Goal: Check status: Check status

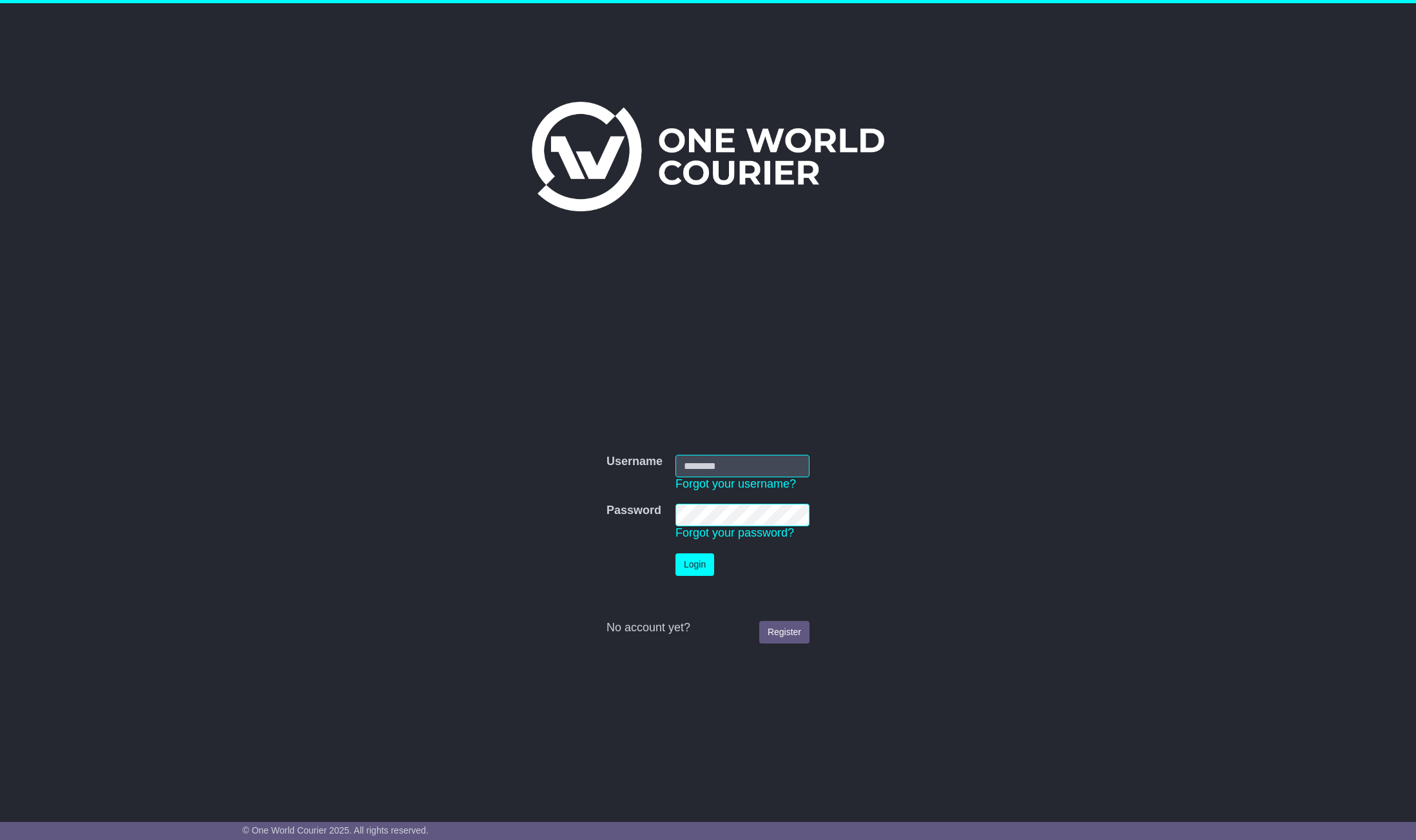
type input "**********"
click at [691, 565] on button "Login" at bounding box center [694, 565] width 38 height 23
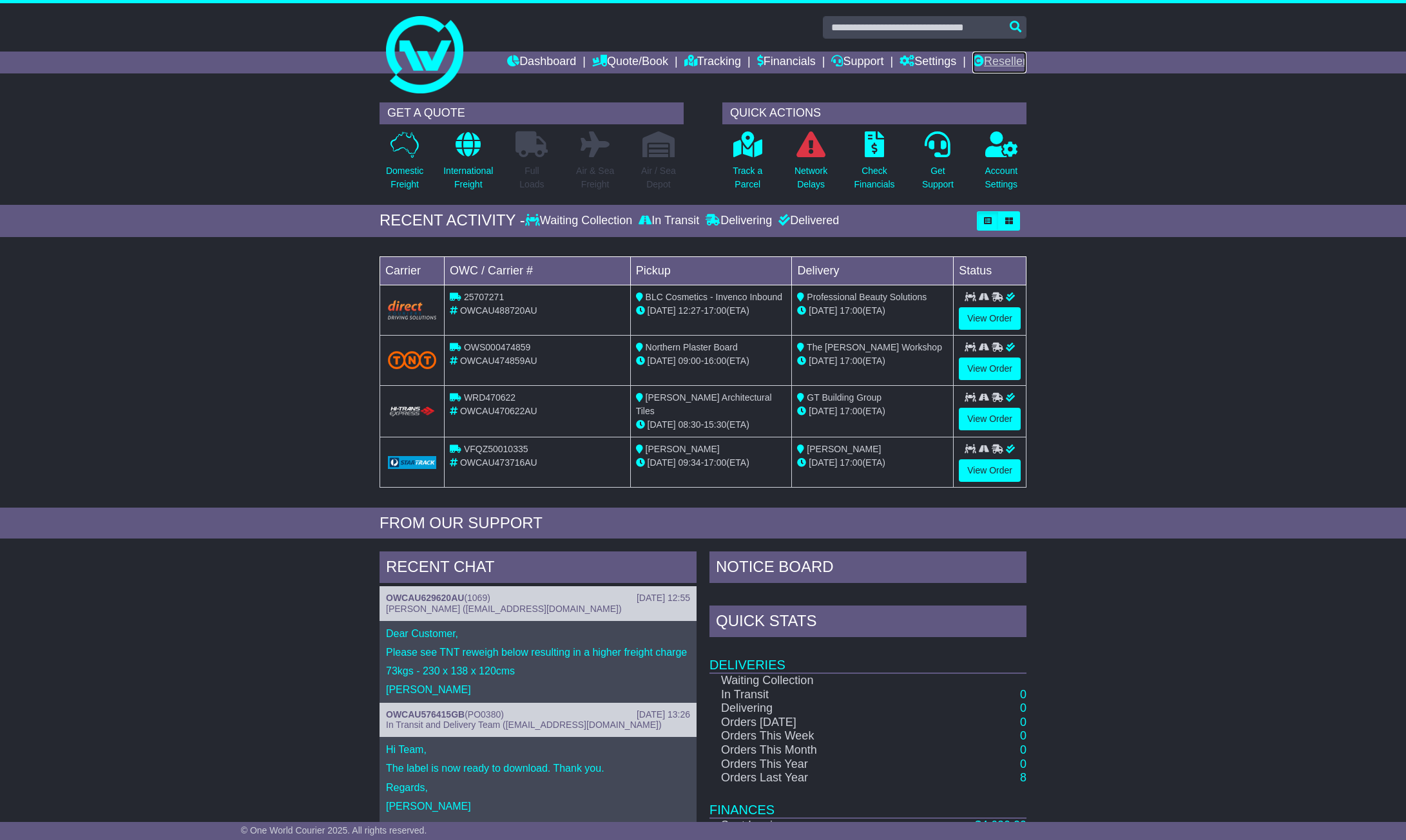
drag, startPoint x: 996, startPoint y: 60, endPoint x: 979, endPoint y: 81, distance: 27.0
click at [995, 60] on link "Reseller" at bounding box center [999, 63] width 54 height 22
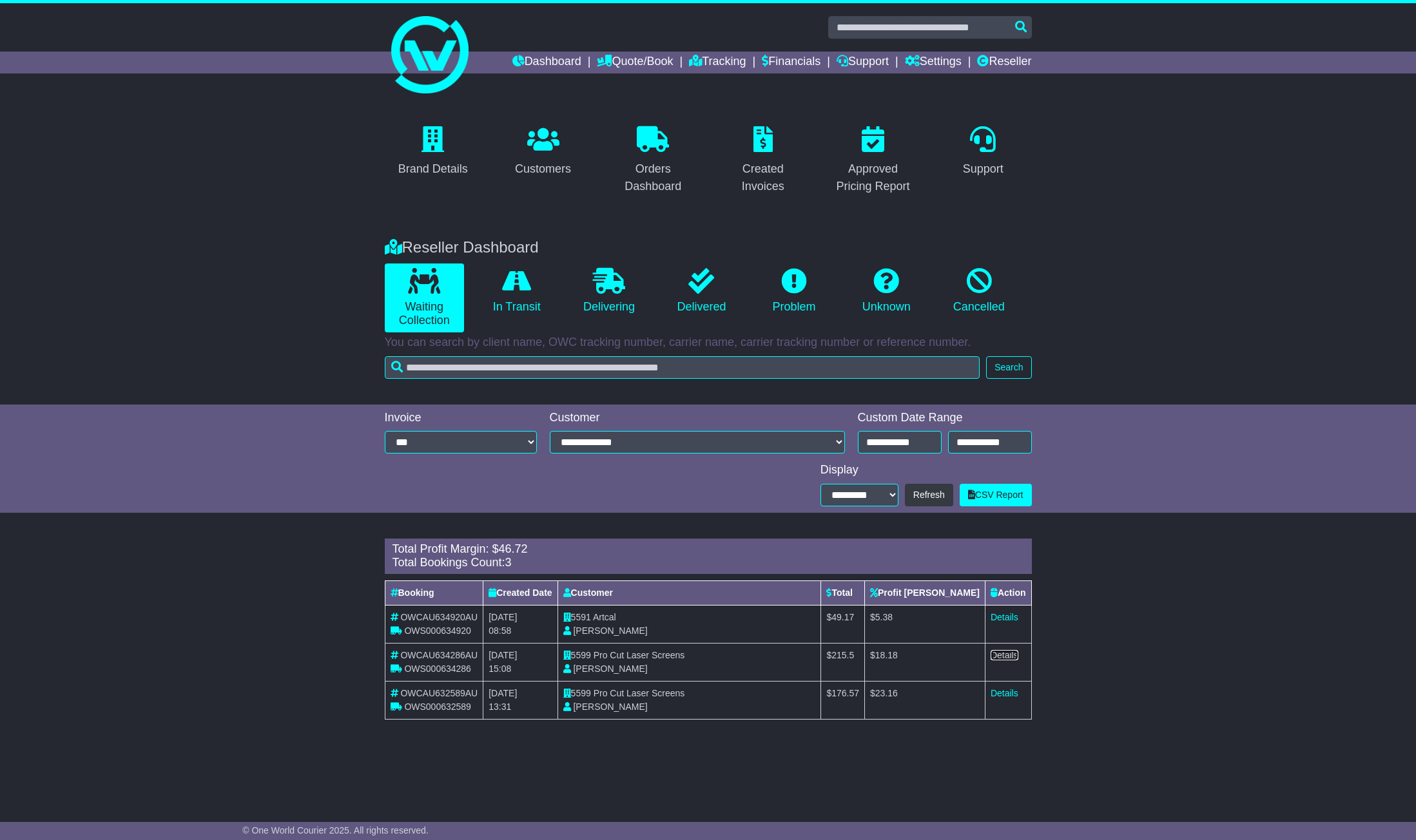
click at [1000, 653] on link "Details" at bounding box center [1004, 655] width 27 height 11
click at [1006, 692] on link "Details" at bounding box center [1004, 693] width 27 height 11
click at [314, 163] on div "Brand Details Customers Orders Dashboard Created Invoices Approved Pricing Repo…" at bounding box center [708, 161] width 1416 height 129
click at [1113, 140] on div "Brand Details Customers Orders Dashboard Created Invoices Approved Pricing Repo…" at bounding box center [708, 161] width 1416 height 129
click at [1002, 691] on link "Details" at bounding box center [1004, 693] width 27 height 11
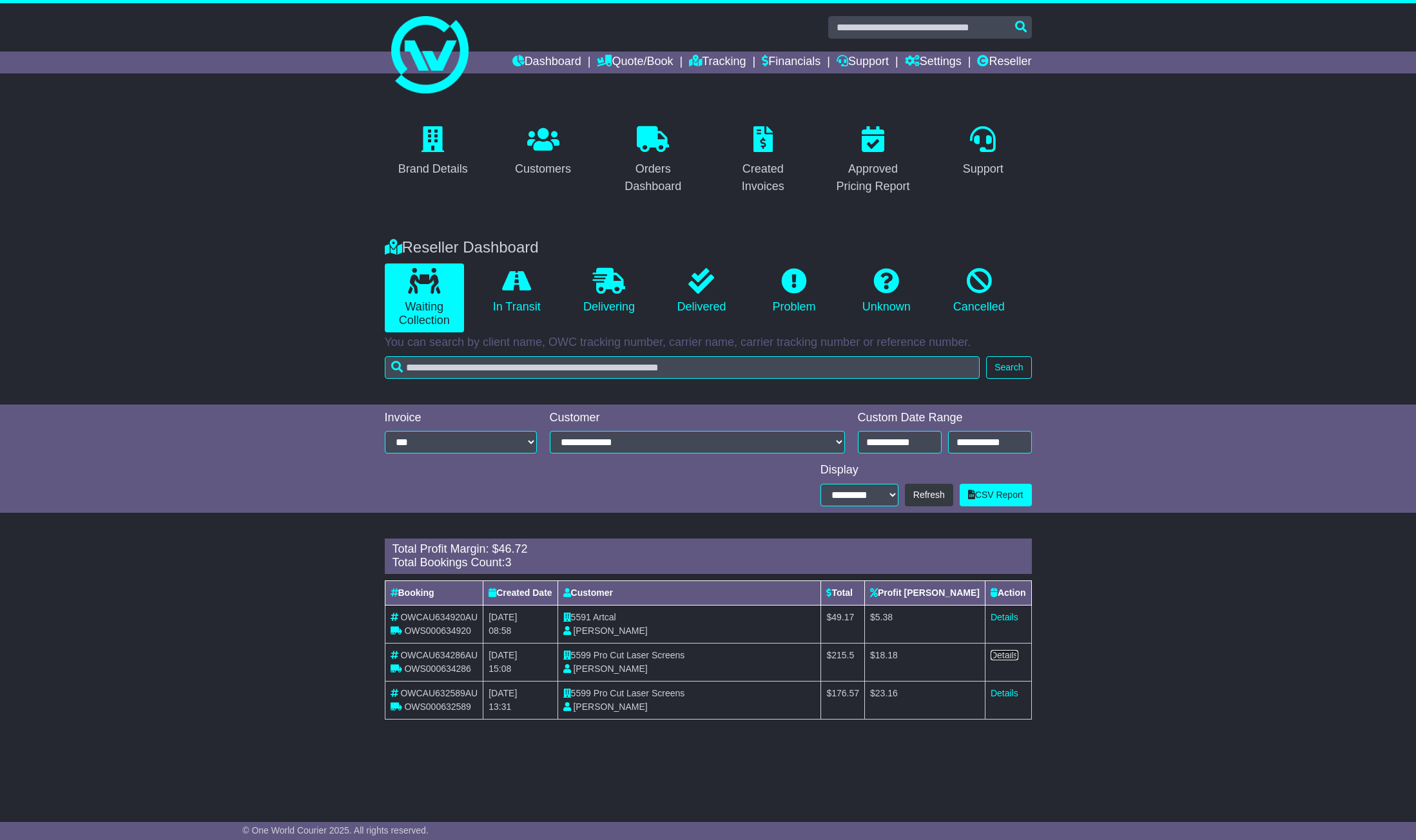
click at [1002, 657] on link "Details" at bounding box center [1004, 655] width 27 height 11
click at [1011, 689] on link "Details" at bounding box center [1004, 693] width 27 height 11
click at [999, 620] on link "Details" at bounding box center [1004, 618] width 27 height 11
click at [1000, 694] on link "Details" at bounding box center [1004, 693] width 27 height 11
click at [1003, 692] on link "Details" at bounding box center [1004, 693] width 27 height 11
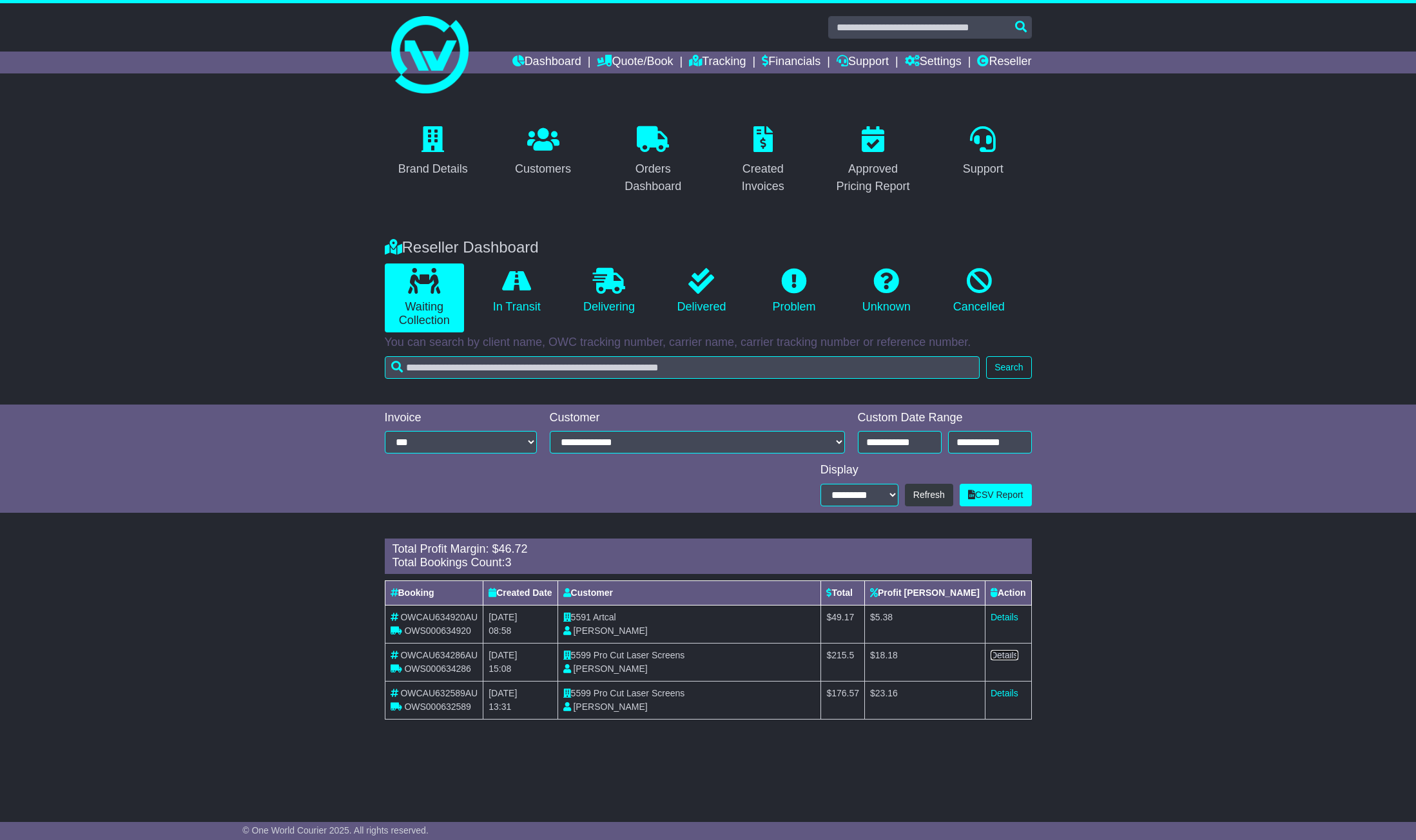
click at [1001, 652] on link "Details" at bounding box center [1004, 655] width 27 height 11
